Goal: Find specific page/section: Find specific page/section

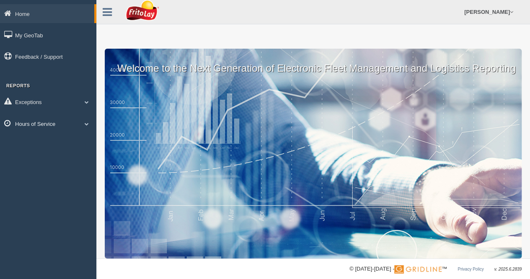
click at [86, 126] on span at bounding box center [86, 124] width 11 height 4
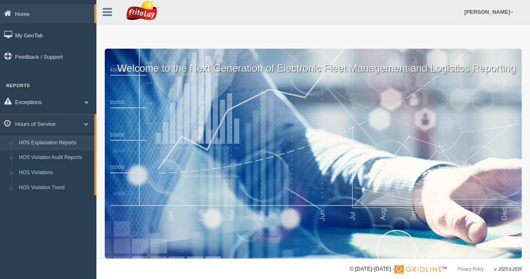
click at [57, 145] on link "HOS Explanation Reports" at bounding box center [54, 142] width 79 height 15
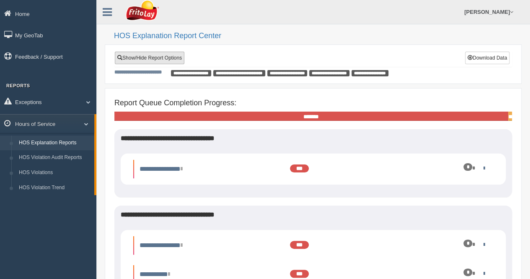
click at [151, 57] on link "Show/Hide Report Options" at bounding box center [150, 58] width 70 height 13
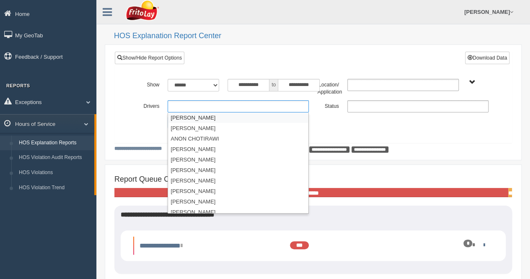
click at [186, 104] on ul at bounding box center [238, 106] width 141 height 12
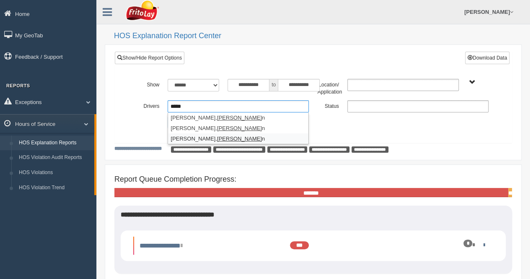
type input "*****"
click at [183, 135] on li "Scouten, Doria n" at bounding box center [238, 138] width 140 height 10
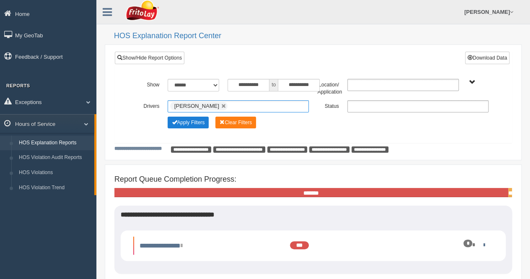
click at [184, 125] on button "Apply Filters" at bounding box center [188, 123] width 41 height 12
